Goal: Book appointment/travel/reservation

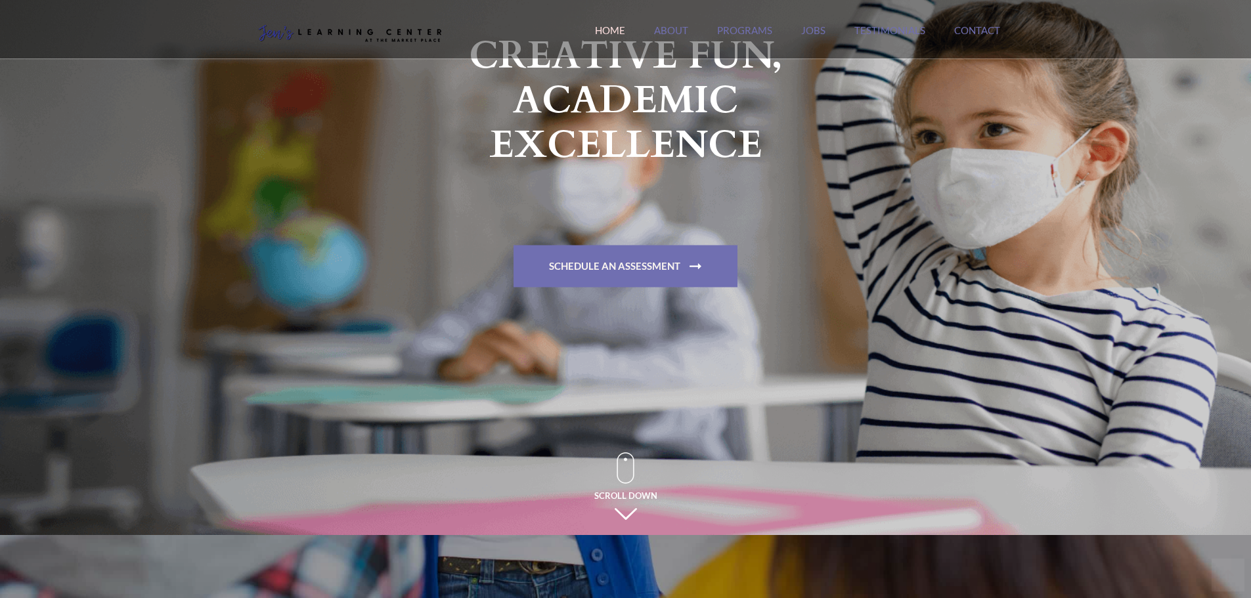
scroll to position [219, 0]
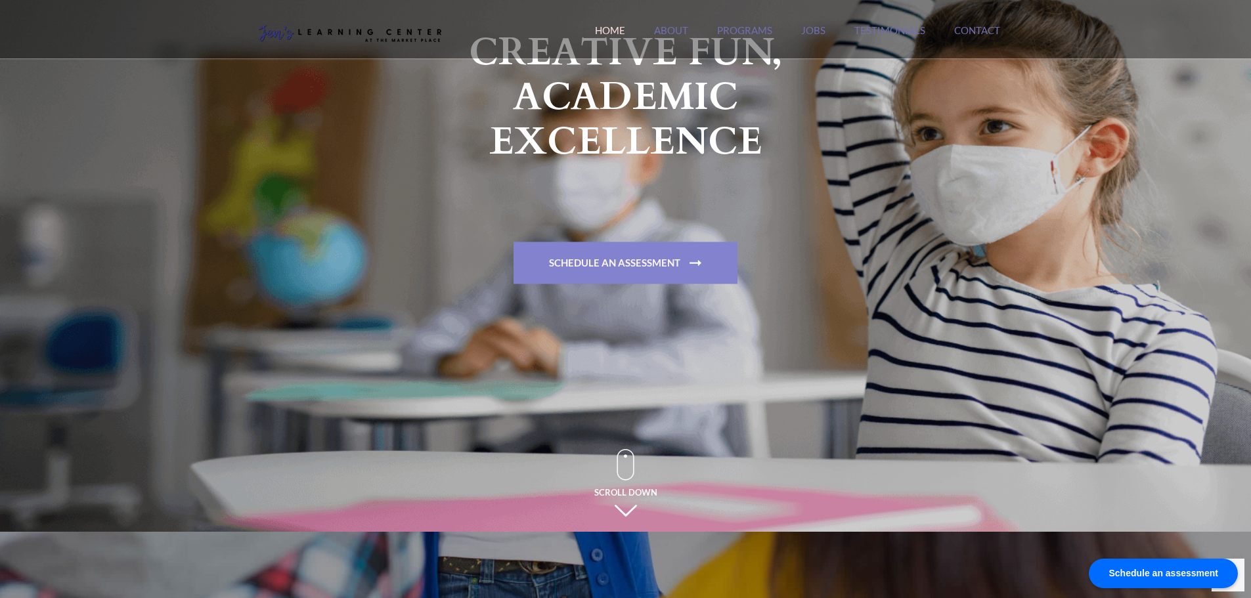
click at [618, 257] on link "Schedule An Assessment" at bounding box center [625, 263] width 224 height 42
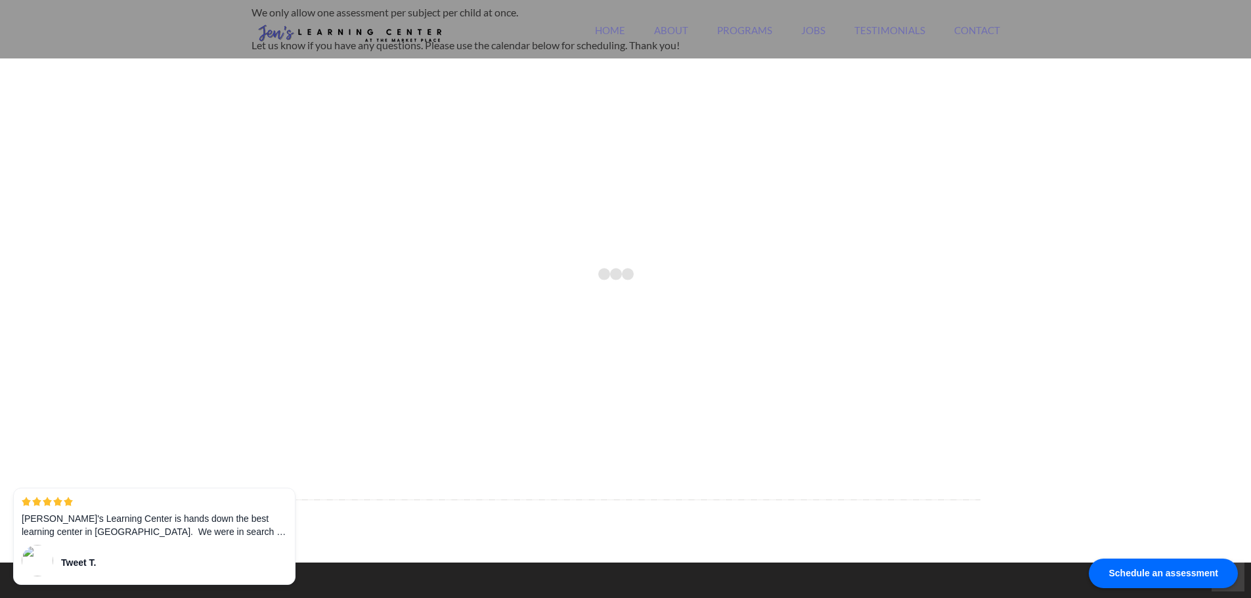
scroll to position [547, 0]
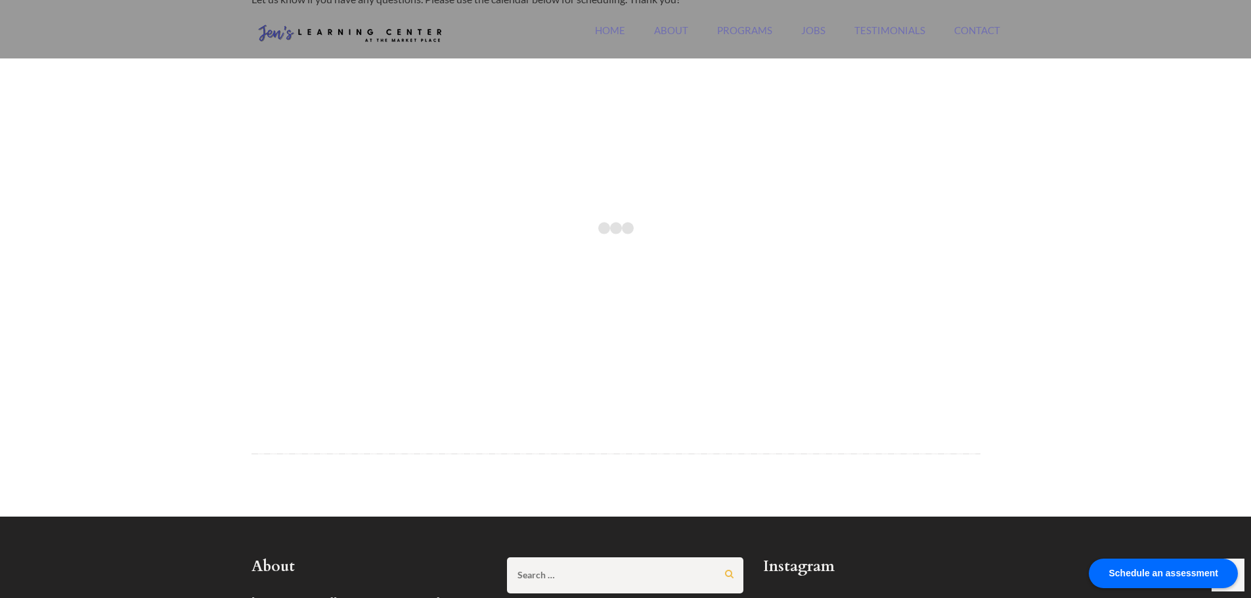
click at [550, 45] on div "Jen's Learning Center Orange County's #1 Rated Tutoring Center Home About Progr…" at bounding box center [626, 36] width 768 height 44
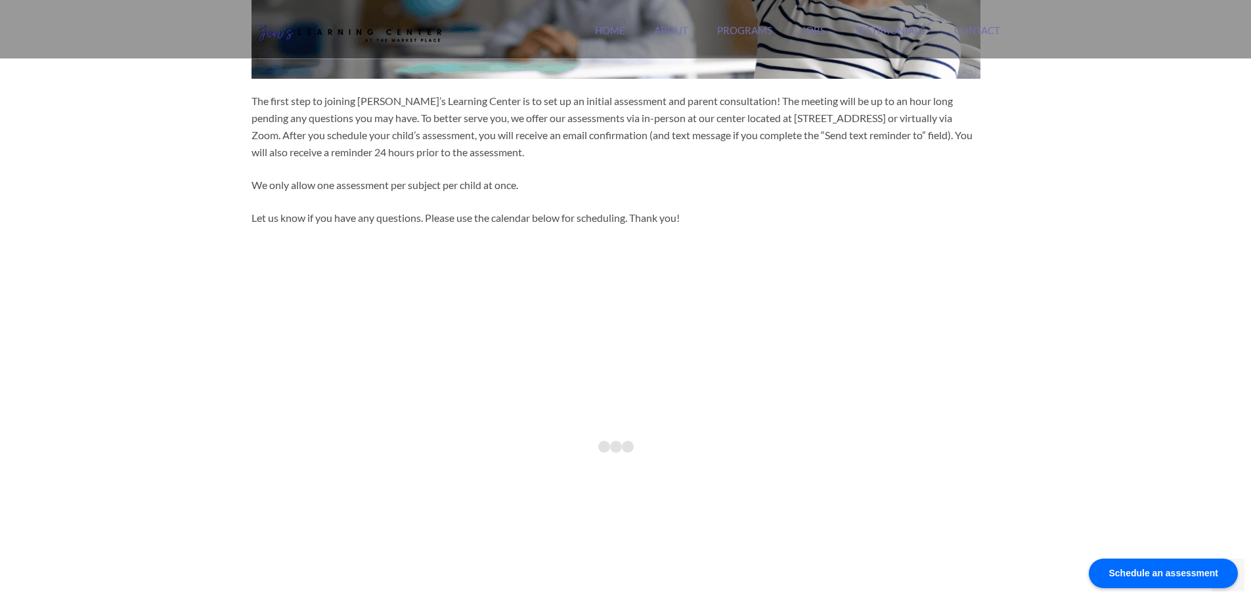
scroll to position [438, 0]
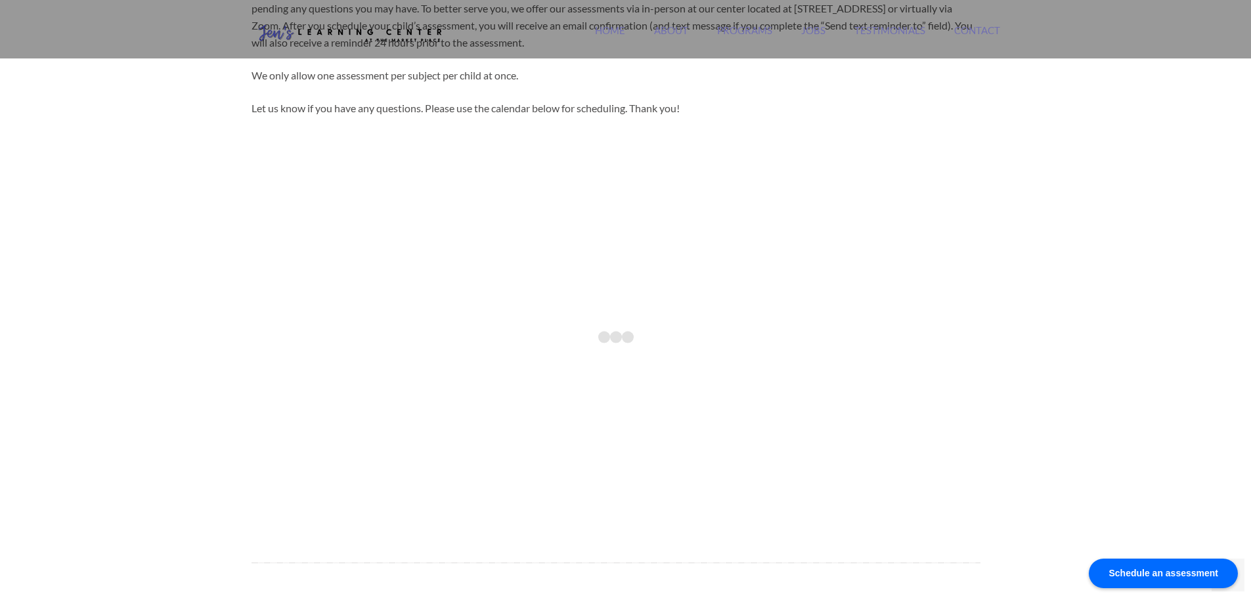
click at [1151, 573] on div "Schedule an assessment" at bounding box center [1163, 574] width 149 height 30
